Goal: Task Accomplishment & Management: Complete application form

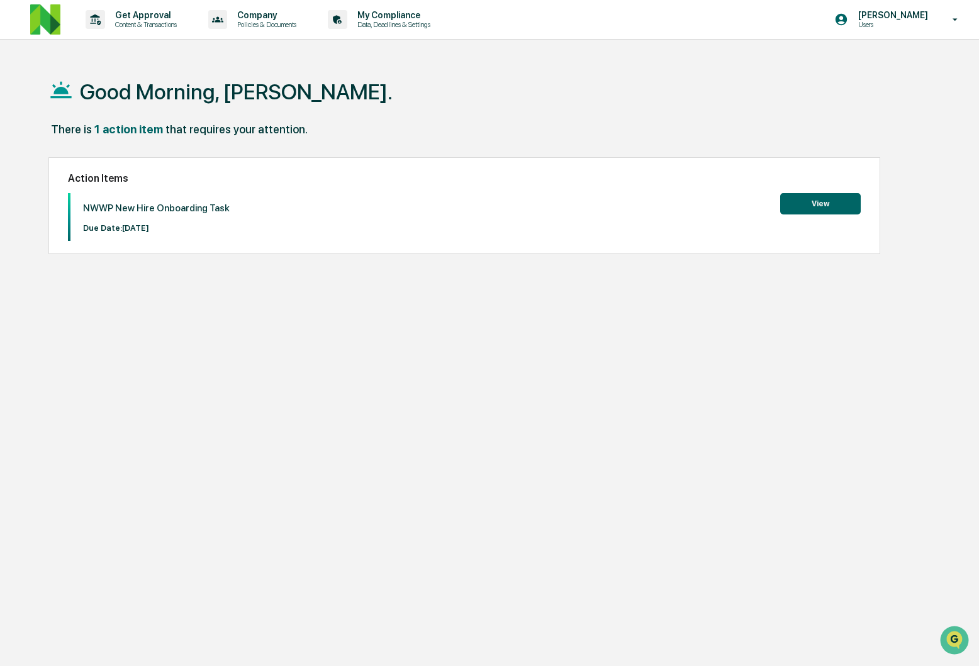
click at [809, 223] on div "NWWP New Hire Onboarding Task Due Date: [DATE] View" at bounding box center [464, 217] width 793 height 48
click at [810, 213] on button "View" at bounding box center [820, 203] width 81 height 21
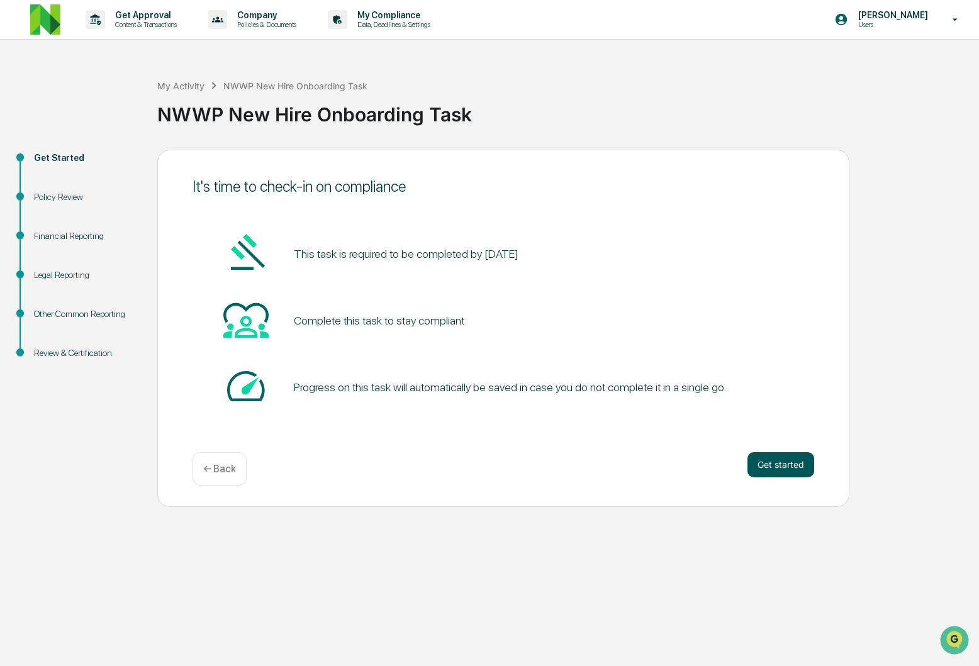
click at [772, 464] on button "Get started" at bounding box center [780, 464] width 67 height 25
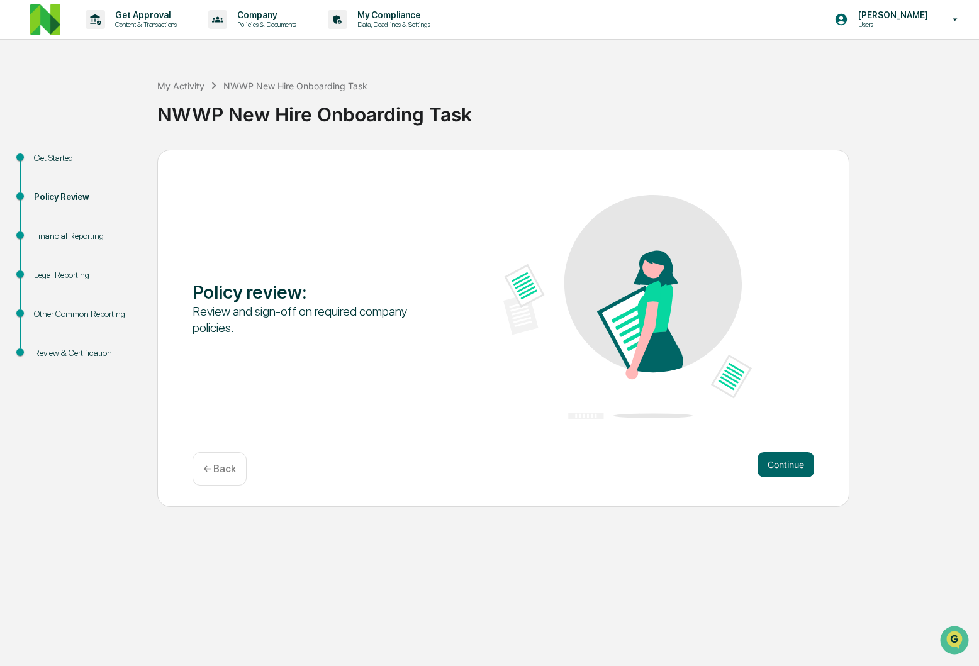
click at [772, 464] on button "Continue" at bounding box center [785, 464] width 57 height 25
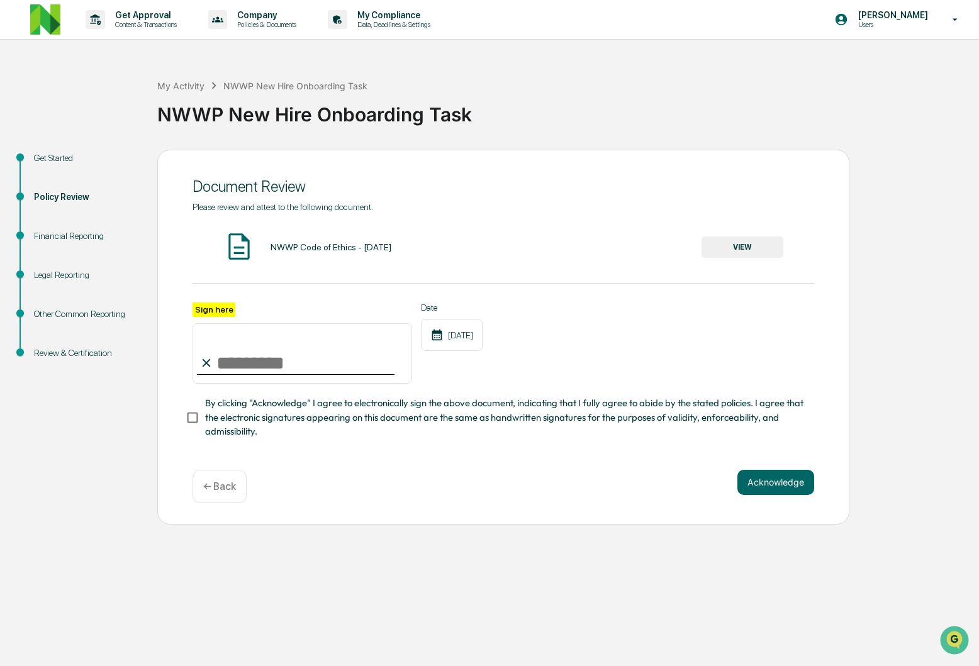
click at [298, 246] on div "NWWP Code of Ethics - [DATE]" at bounding box center [330, 247] width 121 height 10
click at [721, 251] on button "VIEW" at bounding box center [742, 247] width 82 height 21
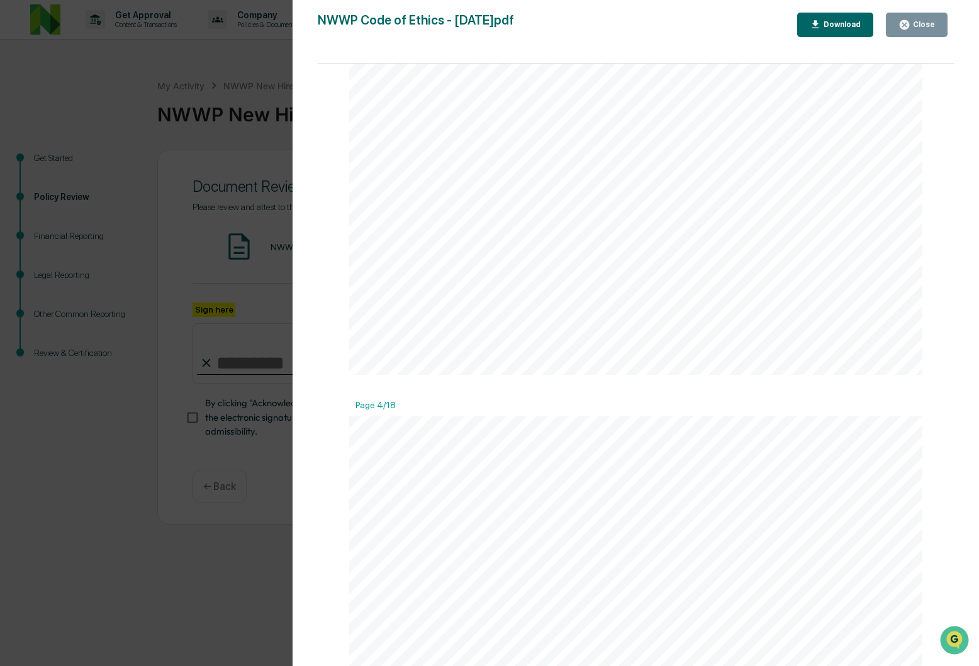
scroll to position [1963, 0]
click at [585, 245] on span "The reputation of NWWP is important, and in order to protect this reputation, w…" at bounding box center [623, 240] width 482 height 11
click at [581, 264] on div "3 Introduction NerdWallet Wealth Partners, LLC (NWWP) has adopted this Code of …" at bounding box center [635, 67] width 573 height 742
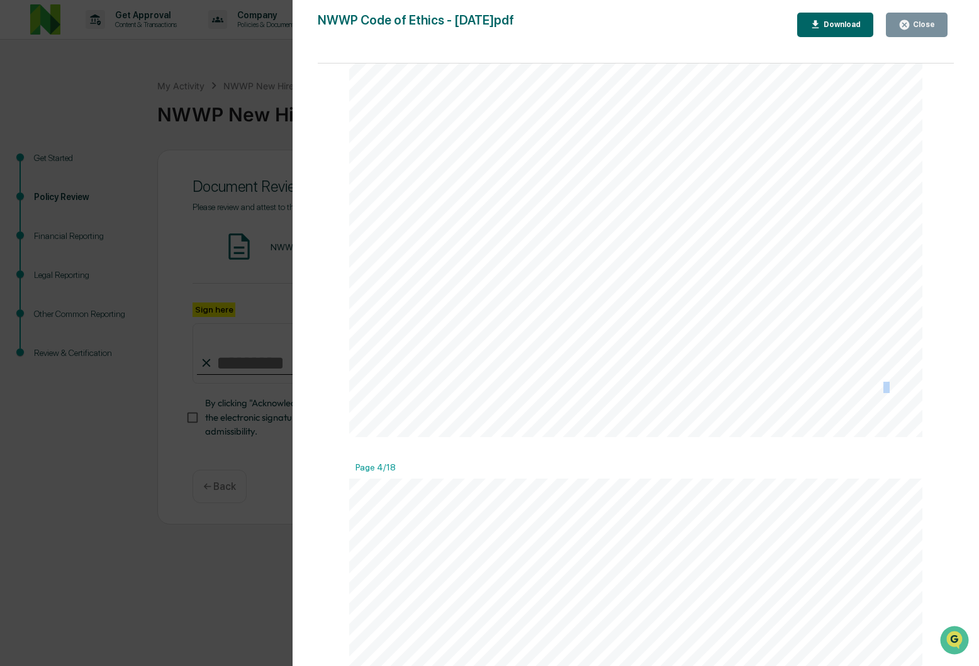
click at [581, 264] on div "3 Introduction NerdWallet Wealth Partners, LLC (NWWP) has adopted this Code of …" at bounding box center [635, 67] width 573 height 742
click at [565, 259] on span "honesty, integrity, and professionalism. Additionally, because NWWP is a fiduci…" at bounding box center [587, 253] width 411 height 11
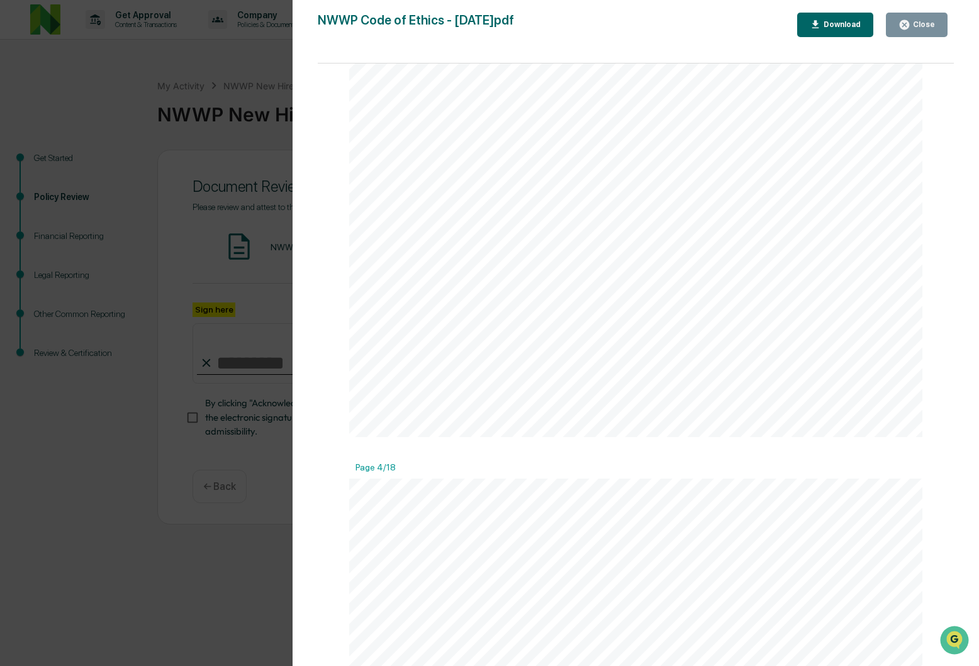
click at [532, 273] on div "3 Introduction NerdWallet Wealth Partners, LLC (NWWP) has adopted this Code of …" at bounding box center [635, 67] width 573 height 742
click at [515, 438] on span "prior written permission by the CCO, or other appropriate personnel." at bounding box center [570, 443] width 309 height 11
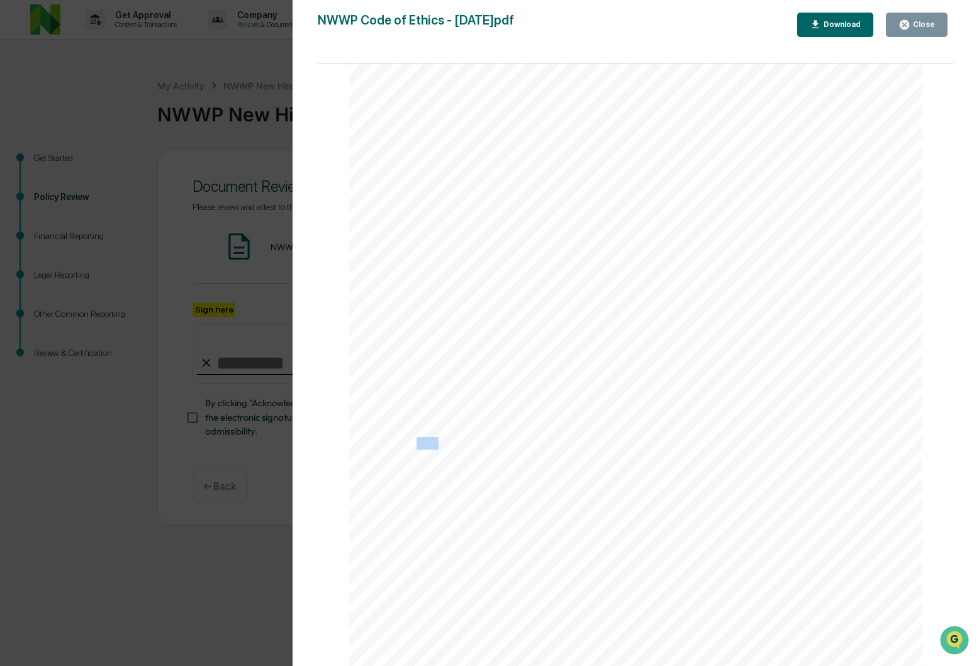
click at [515, 438] on span "prior written permission by the CCO, or other appropriate personnel." at bounding box center [570, 443] width 309 height 11
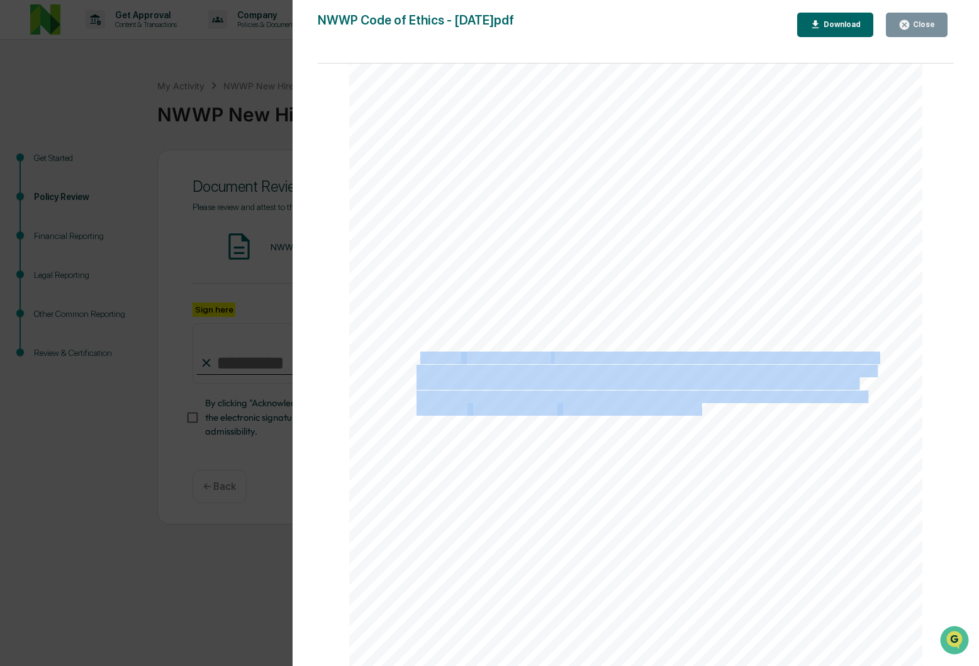
drag, startPoint x: 418, startPoint y: 362, endPoint x: 699, endPoint y: 408, distance: 285.0
click at [699, 408] on div "4 3. Associated Persons must avoid actions or activities that allow (or appear …" at bounding box center [635, 384] width 573 height 742
click at [699, 408] on span "who made a good-faith report of actual or suspected violations(s)." at bounding box center [708, 409] width 296 height 11
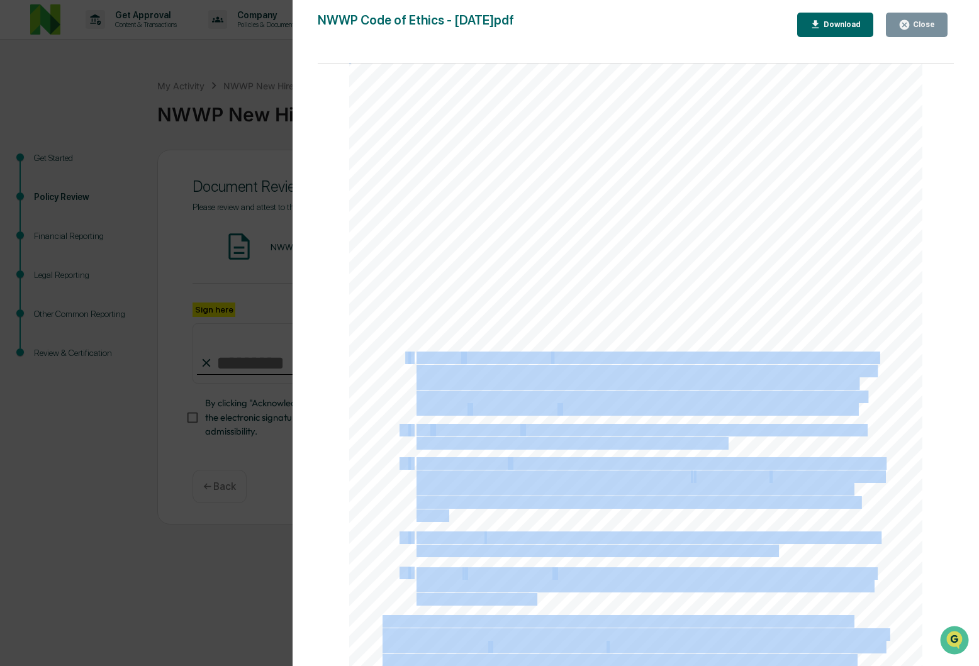
drag, startPoint x: 873, startPoint y: 415, endPoint x: 396, endPoint y: 348, distance: 482.0
click at [396, 348] on div "4 3. Associated Persons must avoid actions or activities that allow (or appear …" at bounding box center [635, 384] width 573 height 742
